Goal: Navigation & Orientation: Find specific page/section

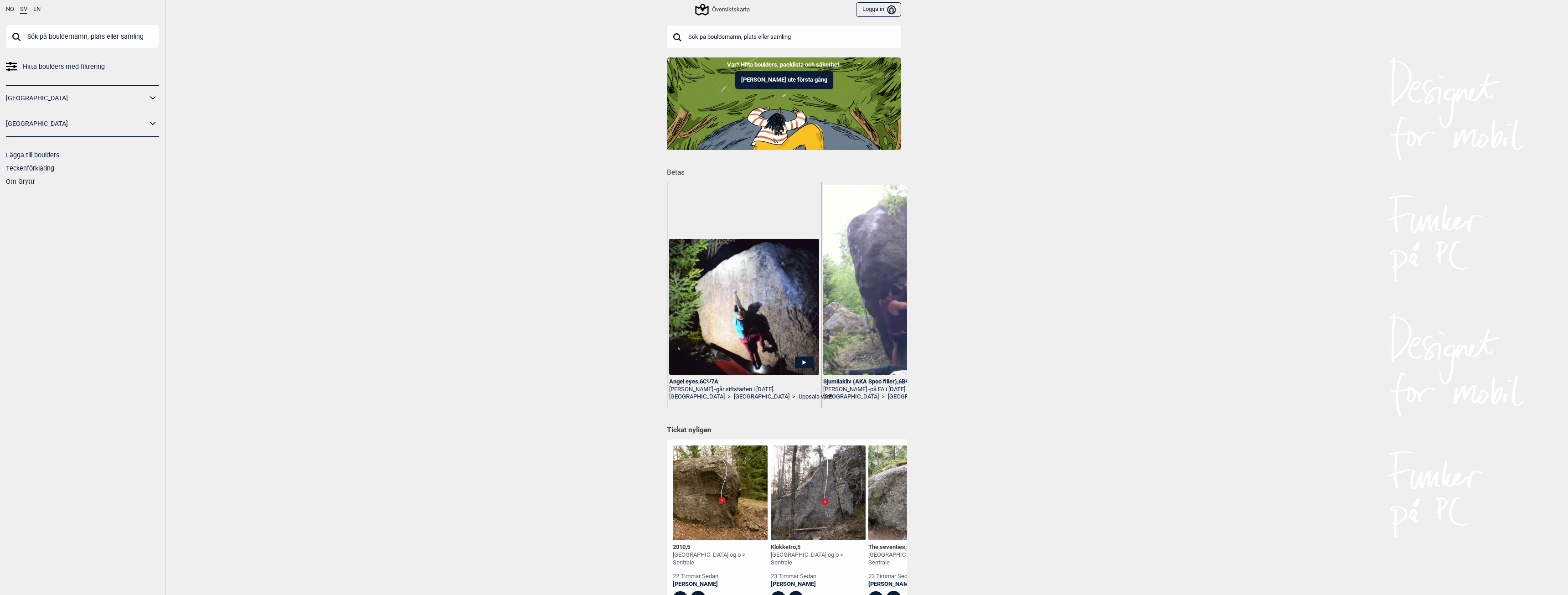
click at [703, 8] on icon at bounding box center [701, 9] width 13 height 12
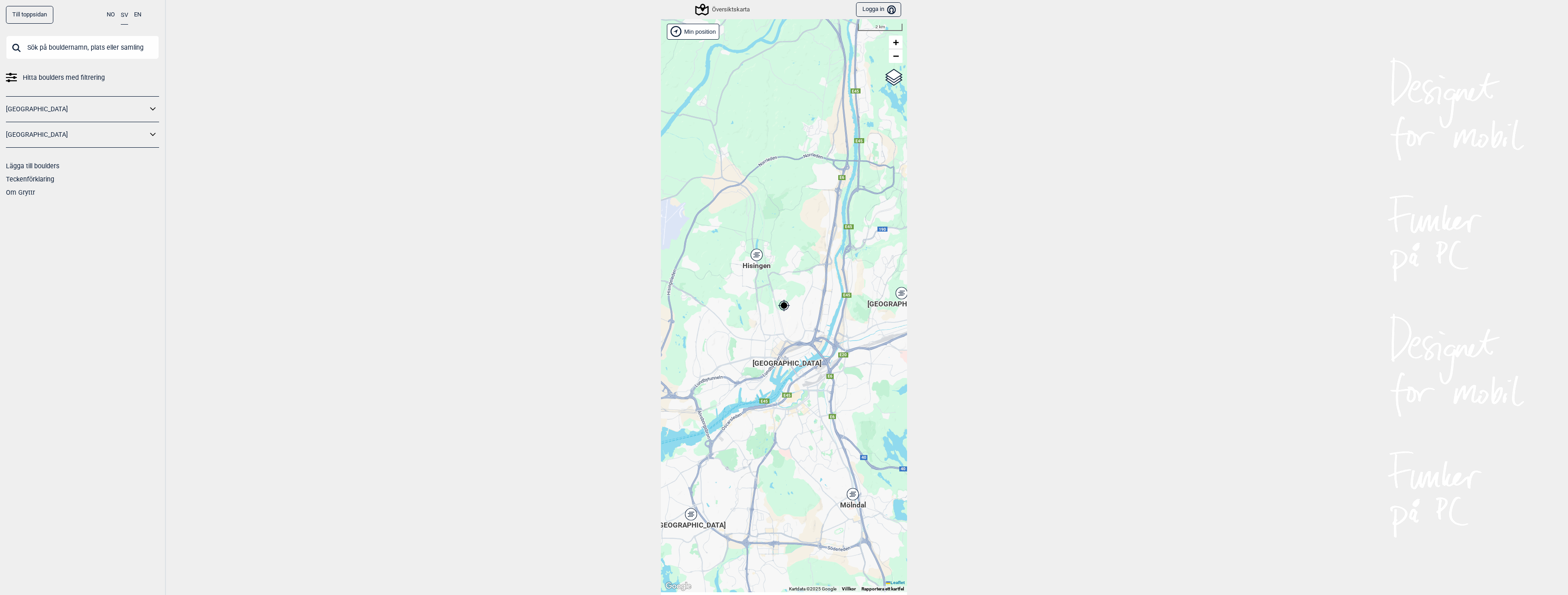
click at [755, 255] on div "Hisingen" at bounding box center [756, 255] width 6 height 6
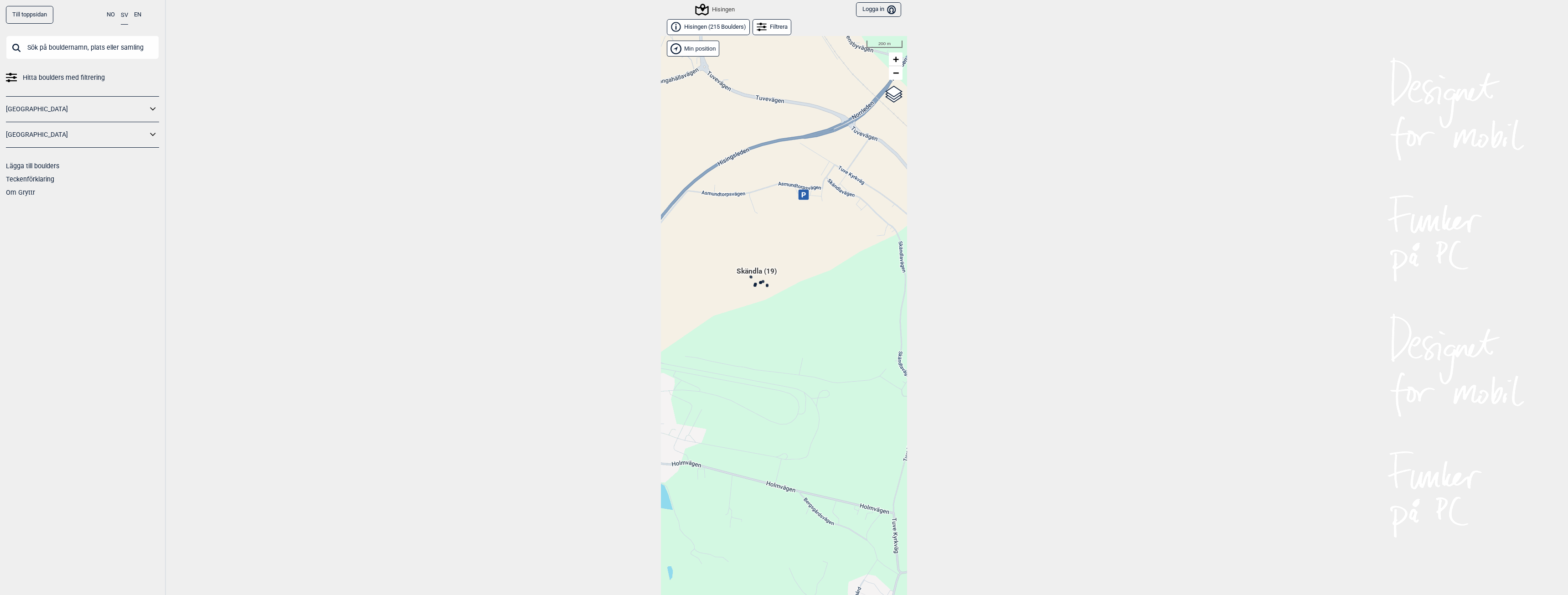
scroll to position [14, 0]
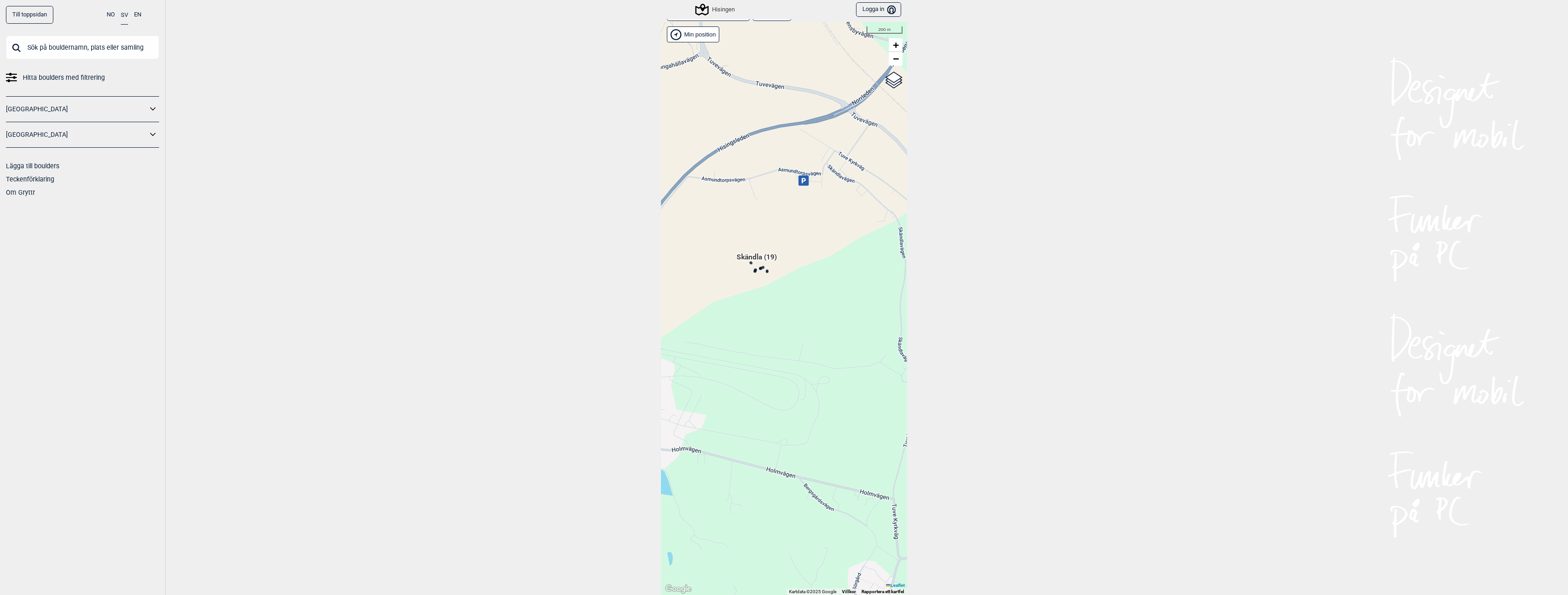
click at [759, 274] on div "[PERSON_NAME] posisjon [GEOGRAPHIC_DATA] Stange [GEOGRAPHIC_DATA] syd [GEOGRAPH…" at bounding box center [784, 308] width 246 height 573
click at [746, 256] on span "Skändla (19)" at bounding box center [757, 261] width 40 height 17
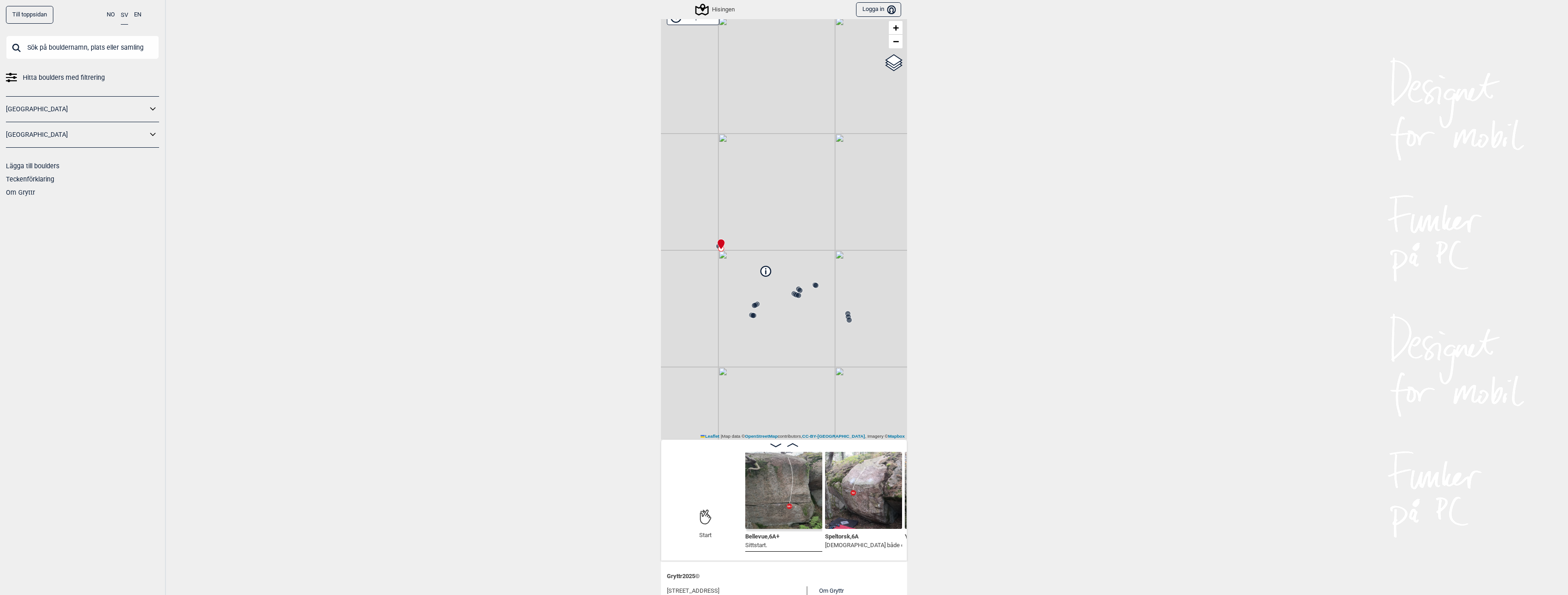
scroll to position [45, 0]
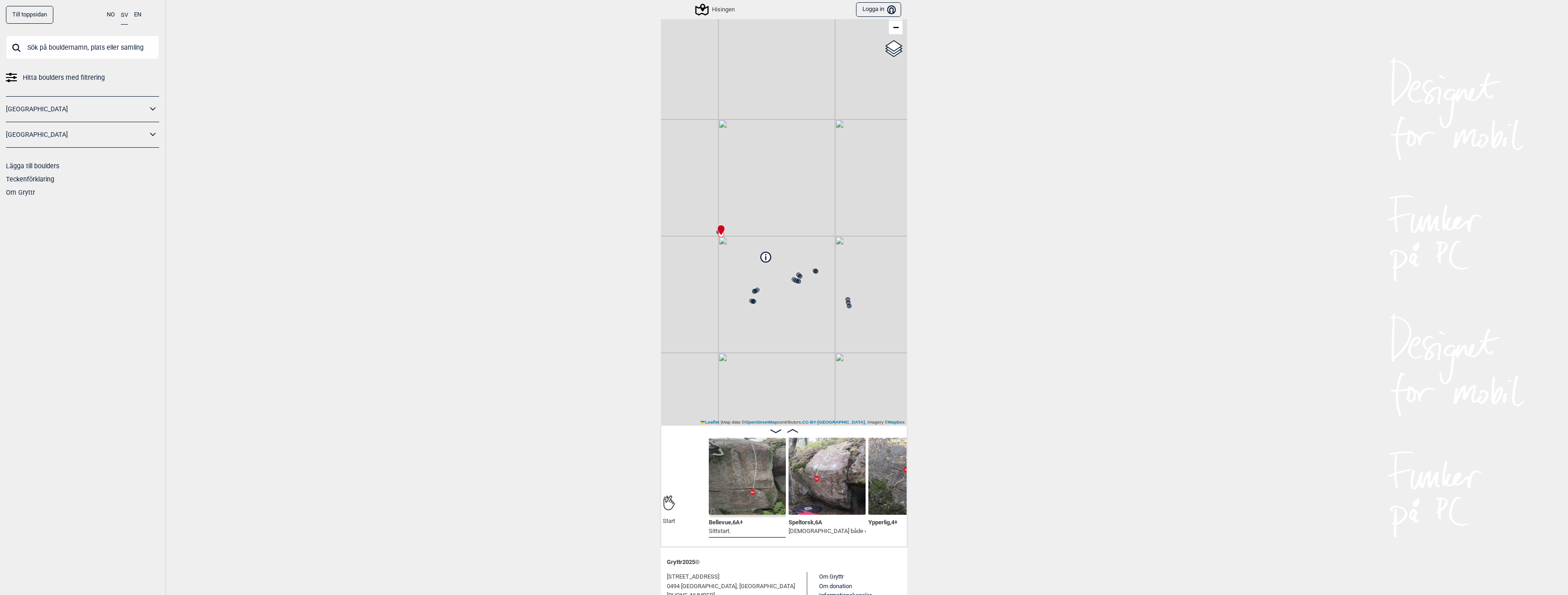
scroll to position [0, 152]
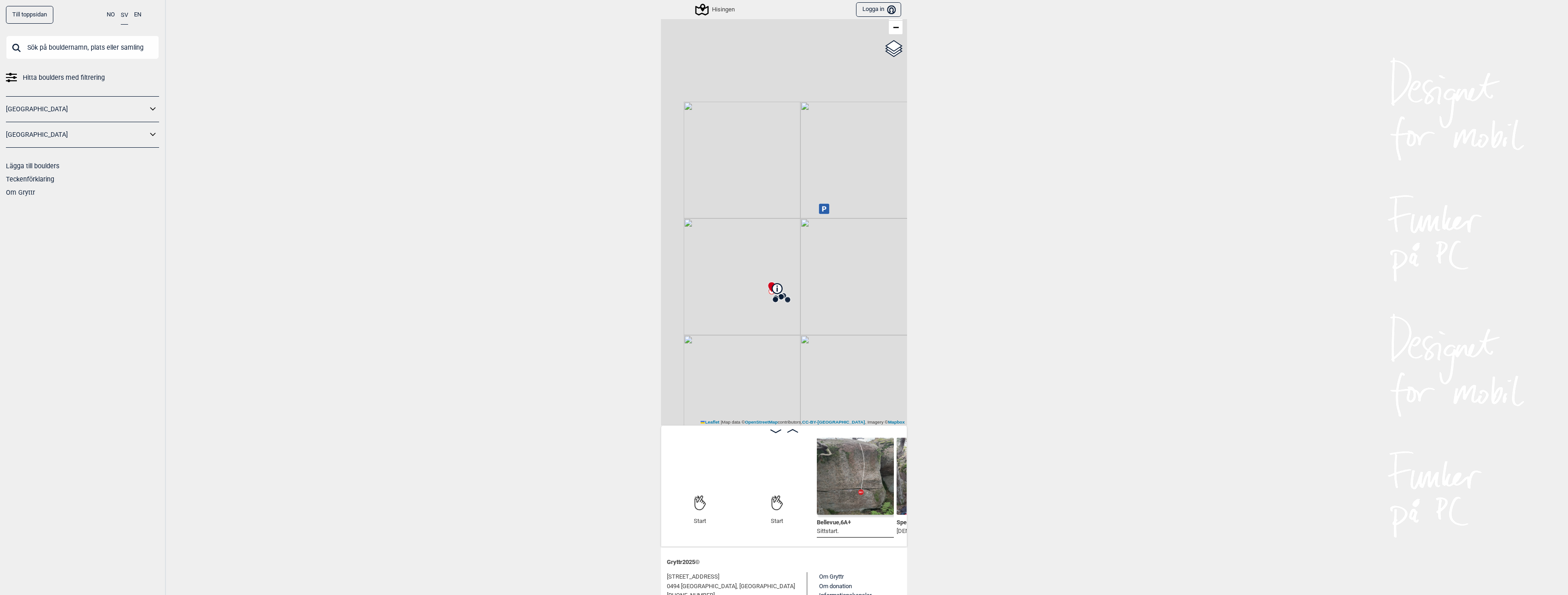
scroll to position [36, 0]
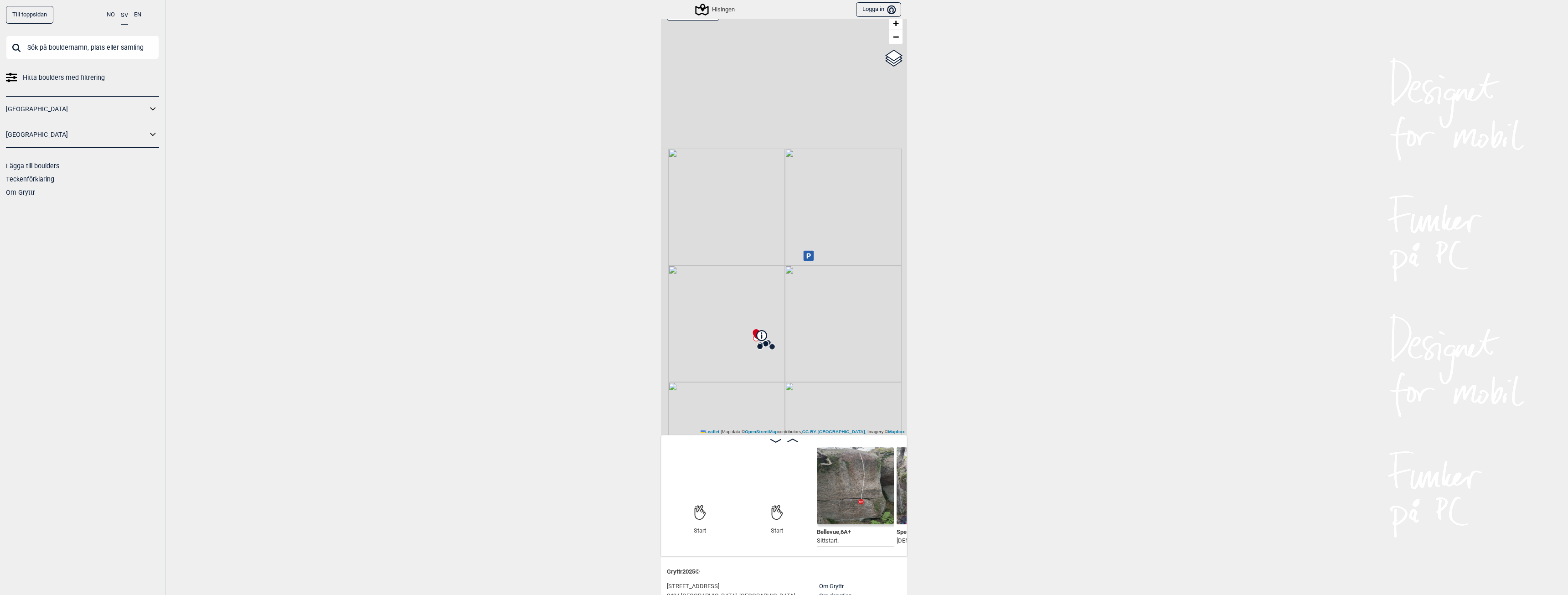
drag, startPoint x: 826, startPoint y: 240, endPoint x: 811, endPoint y: 278, distance: 40.9
click at [811, 278] on div "Hisingen Brukerens posisjon Min position 200 m + − OpenStreetMap Google satelli…" at bounding box center [784, 218] width 246 height 435
click at [803, 255] on icon at bounding box center [808, 256] width 10 height 10
click at [823, 258] on div "Hisingen Brukerens posisjon Best Padel Det brukar finnas gott om parkeringar vi…" at bounding box center [784, 218] width 246 height 435
drag, startPoint x: 765, startPoint y: 313, endPoint x: 819, endPoint y: 259, distance: 76.4
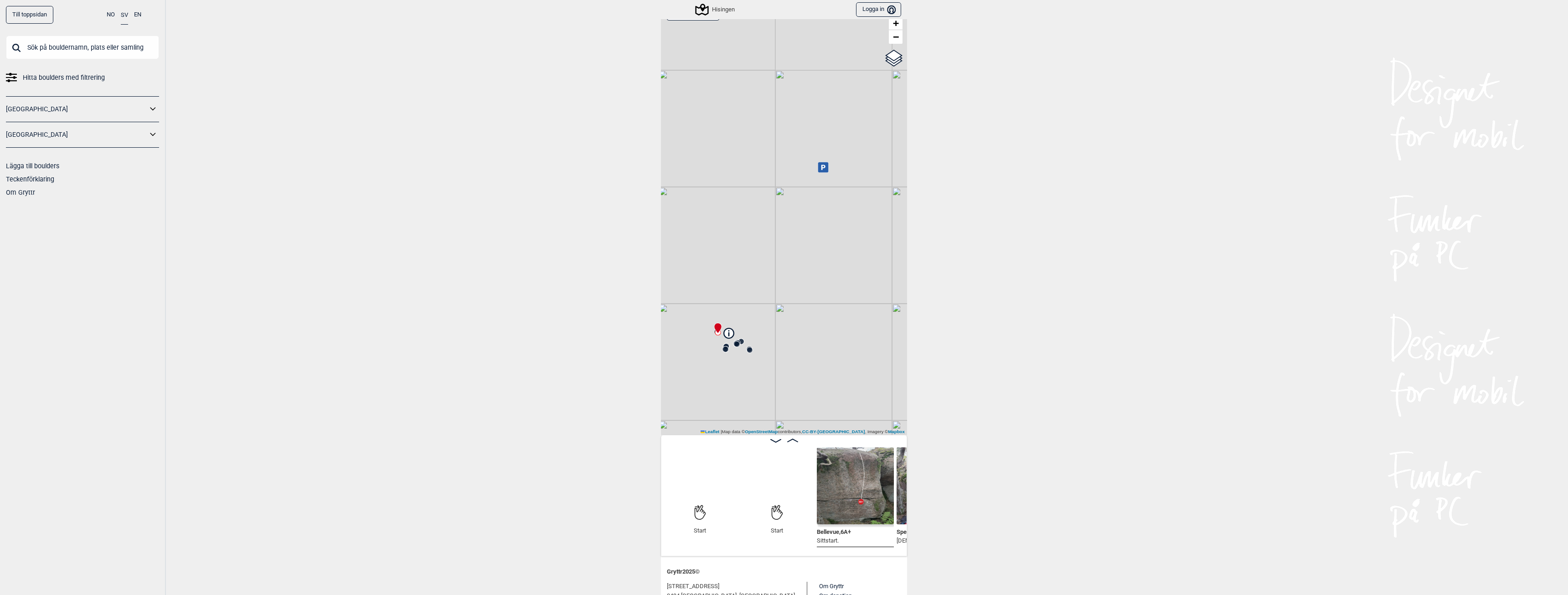
click at [819, 259] on div "Hisingen Brukerens posisjon Min position 100 m + − OpenStreetMap Google satelli…" at bounding box center [784, 218] width 246 height 435
drag, startPoint x: 702, startPoint y: 384, endPoint x: 848, endPoint y: 248, distance: 199.5
click at [853, 234] on div "Hisingen Brukerens posisjon Min position 10 m + − OpenStreetMap Google satellit…" at bounding box center [784, 218] width 246 height 435
click at [752, 359] on icon at bounding box center [755, 361] width 7 height 7
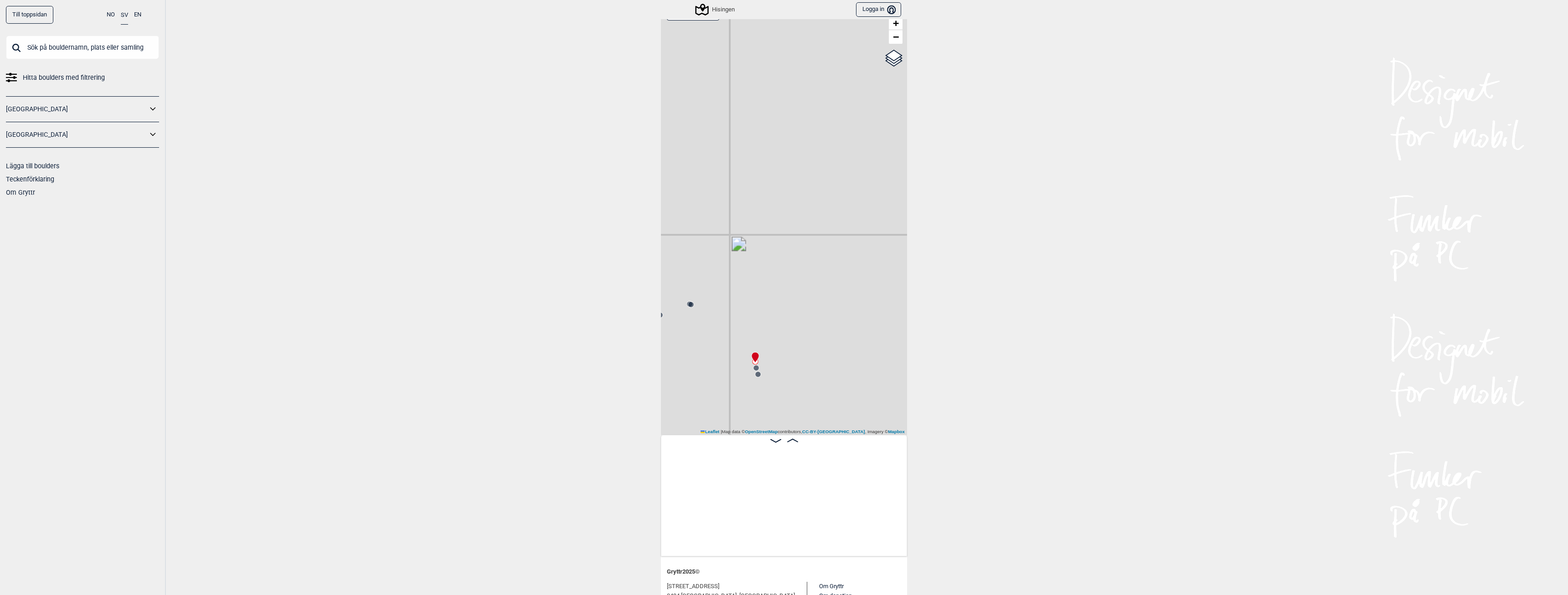
scroll to position [0, 1475]
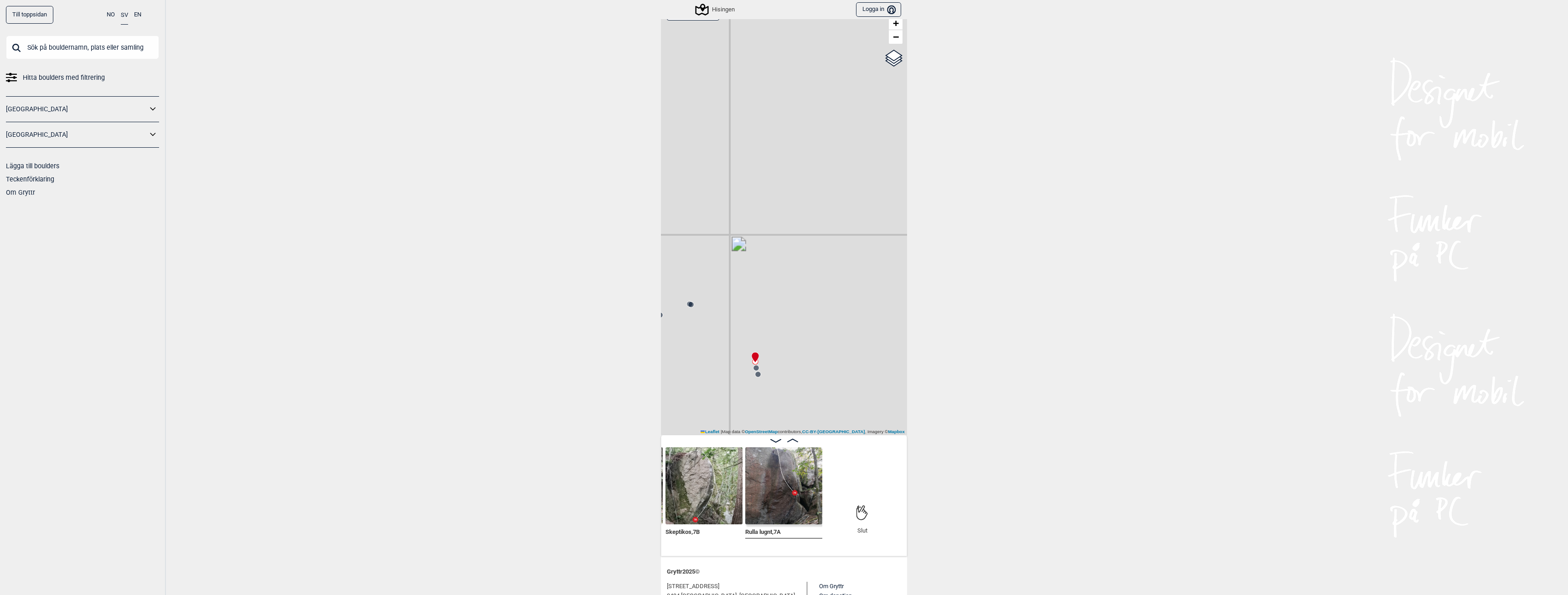
click at [754, 366] on circle at bounding box center [756, 368] width 6 height 6
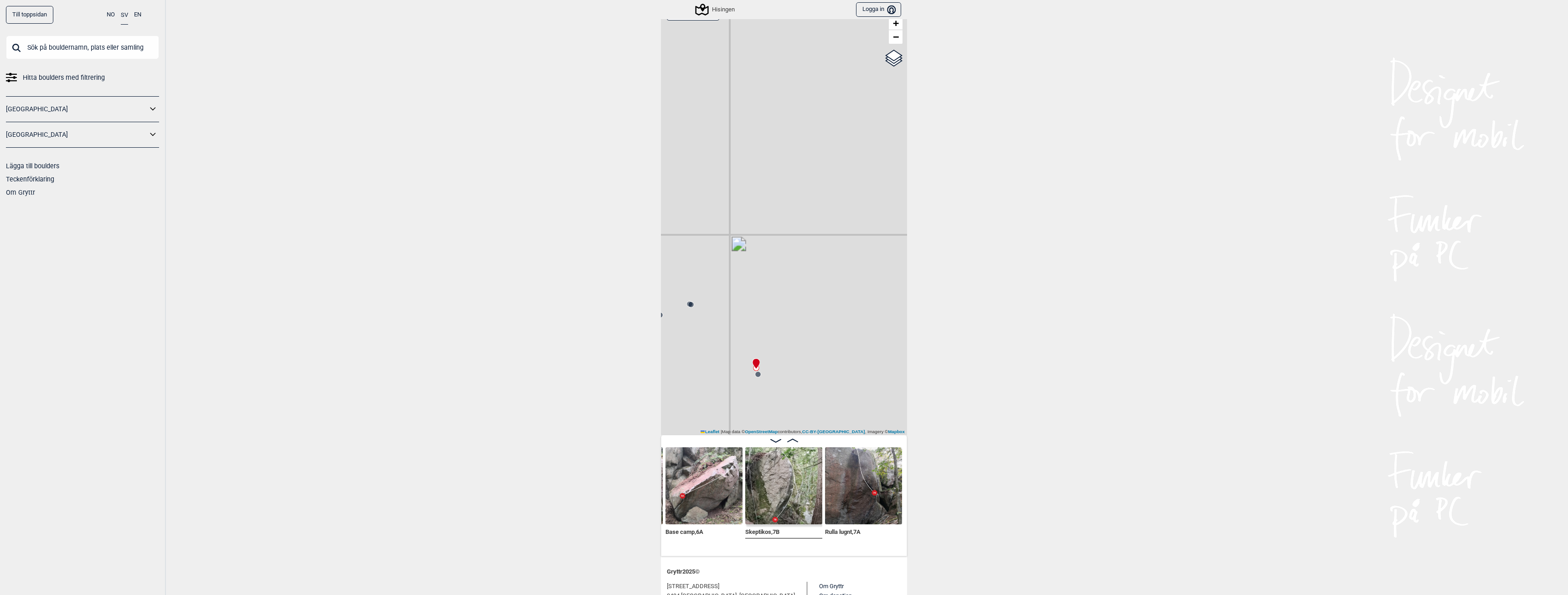
click at [755, 374] on circle at bounding box center [758, 375] width 6 height 6
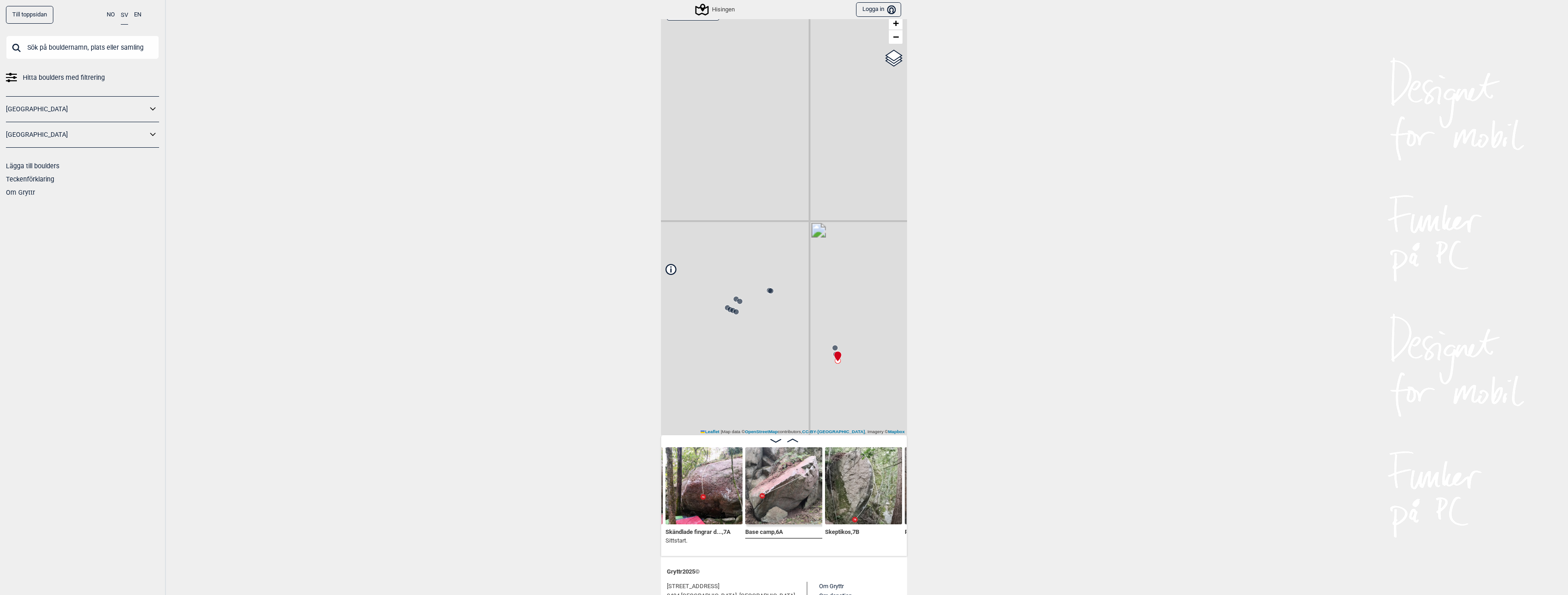
drag, startPoint x: 699, startPoint y: 377, endPoint x: 779, endPoint y: 364, distance: 81.0
click at [779, 364] on div "Hisingen Brukerens posisjon Min position 10 m + − OpenStreetMap Google satellit…" at bounding box center [784, 218] width 246 height 435
click at [768, 290] on circle at bounding box center [771, 292] width 6 height 6
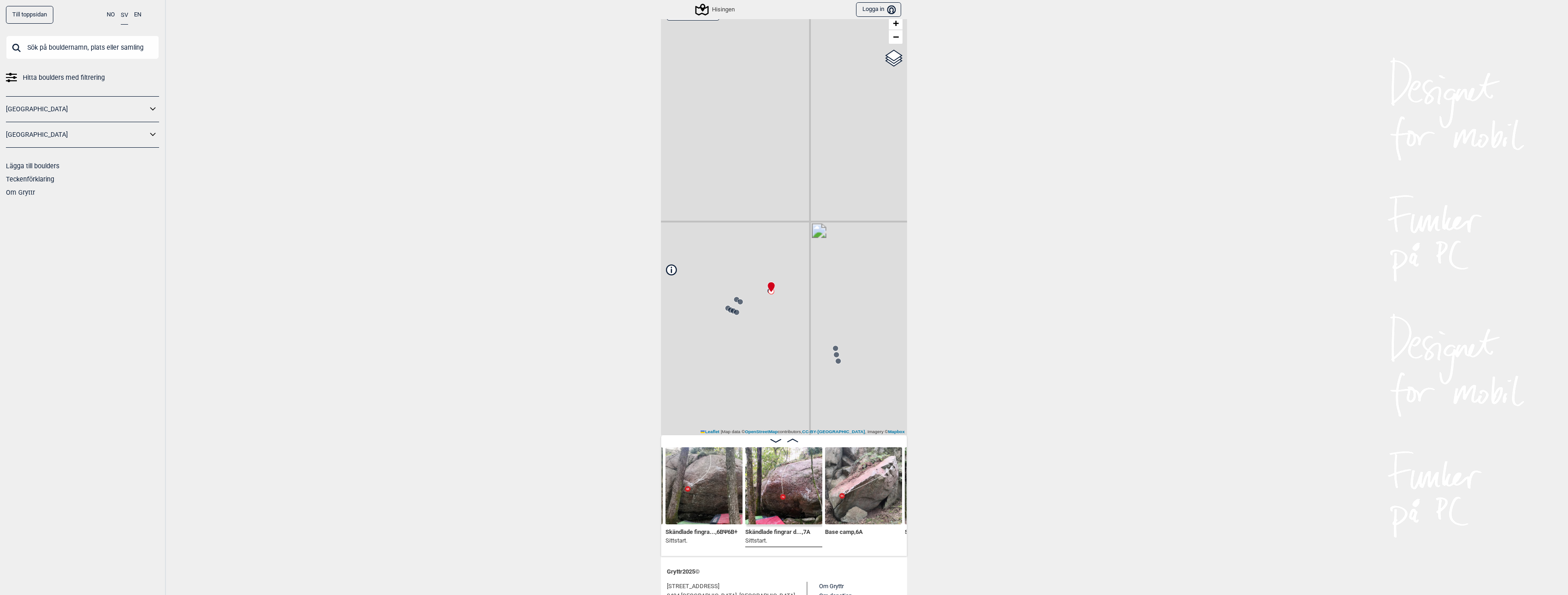
click at [738, 303] on circle at bounding box center [740, 302] width 6 height 6
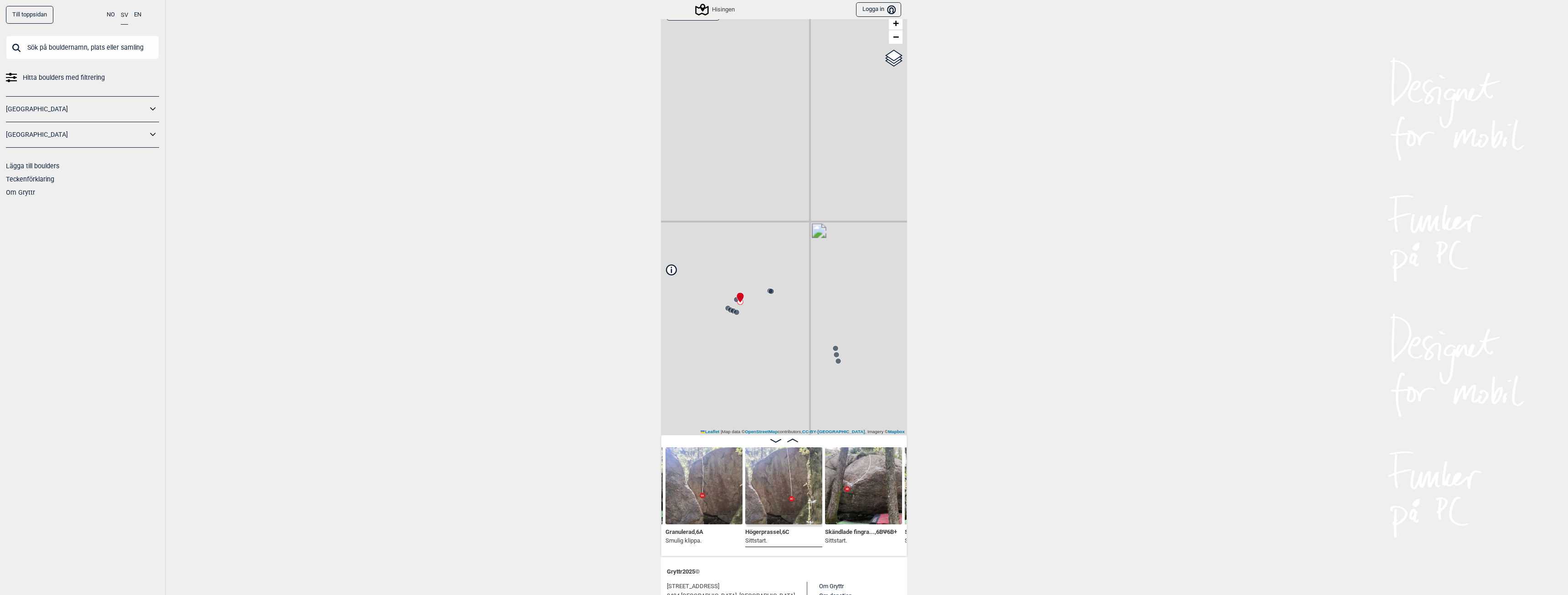
click at [471, 105] on div "Till toppsidan NO SV EN Hitta boulders med filtrering [GEOGRAPHIC_DATA] [GEOGRA…" at bounding box center [784, 297] width 1568 height 595
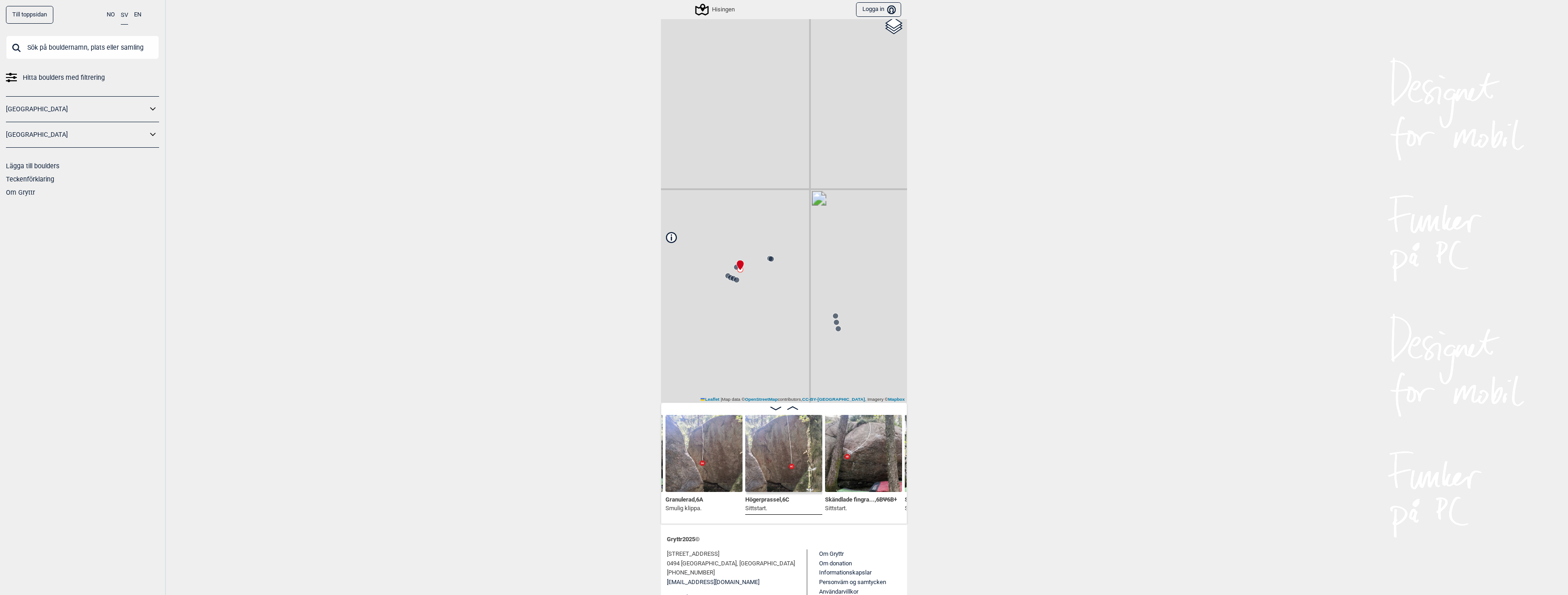
scroll to position [100, 0]
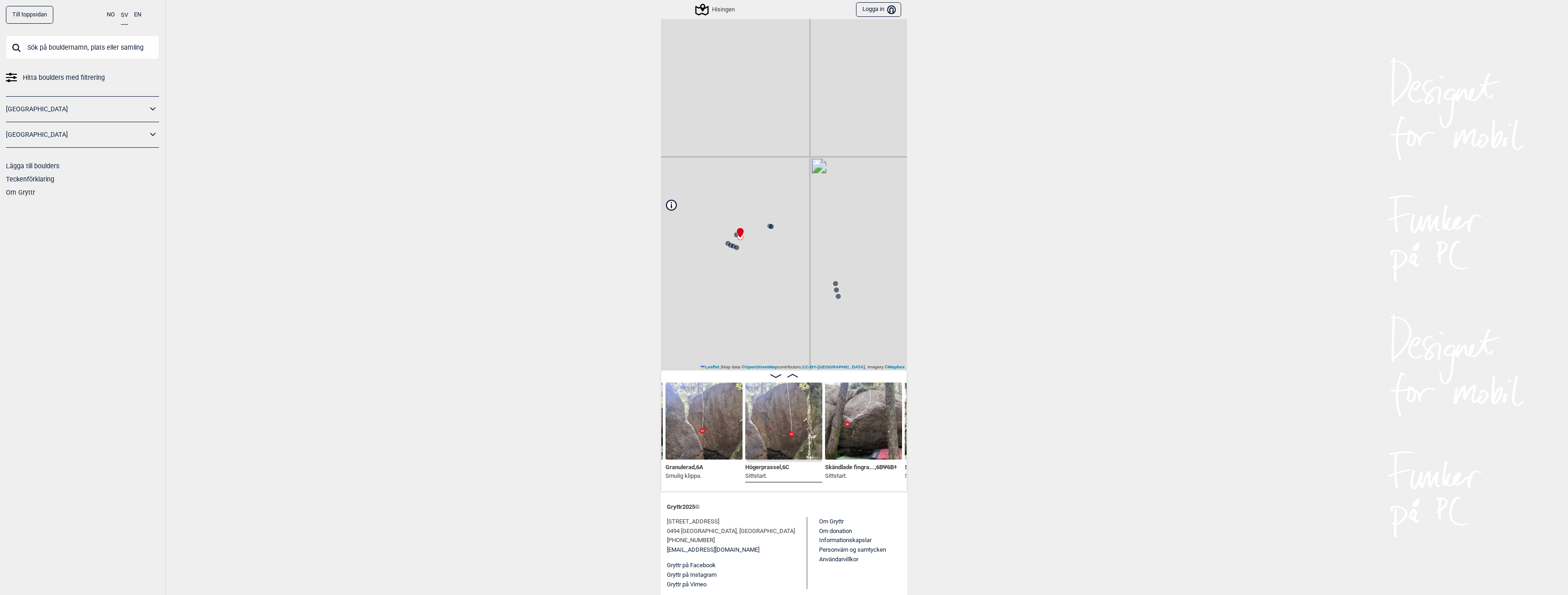
click at [36, 17] on link "Till toppsidan" at bounding box center [29, 14] width 47 height 17
